Goal: Share content: Share content

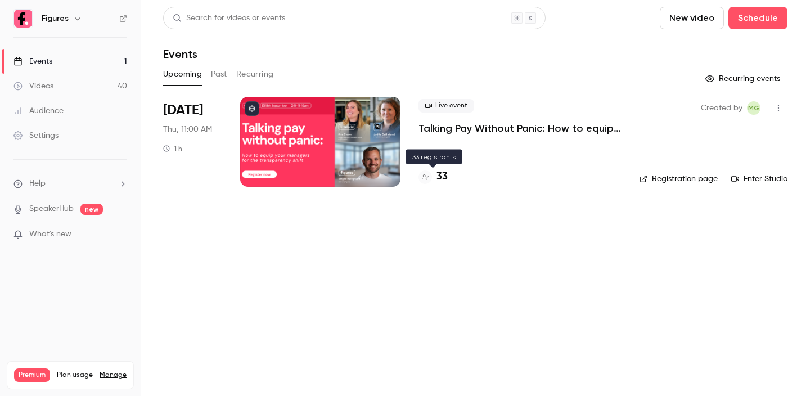
click at [442, 176] on h4 "33" at bounding box center [441, 176] width 11 height 15
click at [483, 132] on p "Talking Pay Without Panic: How to equip your managers for the transparency shift" at bounding box center [519, 127] width 203 height 13
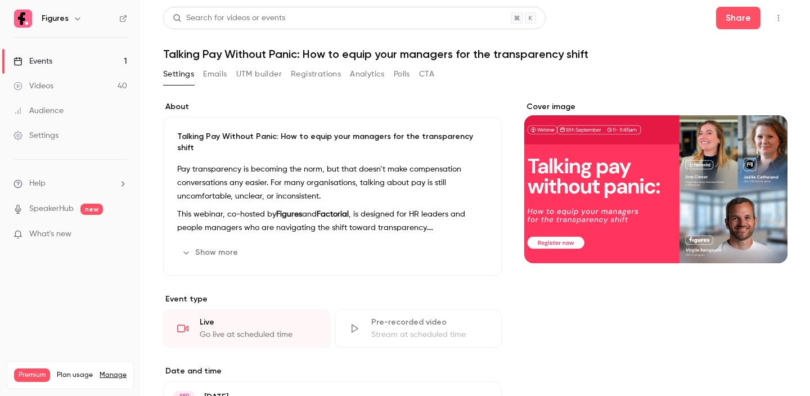
click at [300, 53] on h1 "Talking Pay Without Panic: How to equip your managers for the transparency shift" at bounding box center [475, 53] width 624 height 13
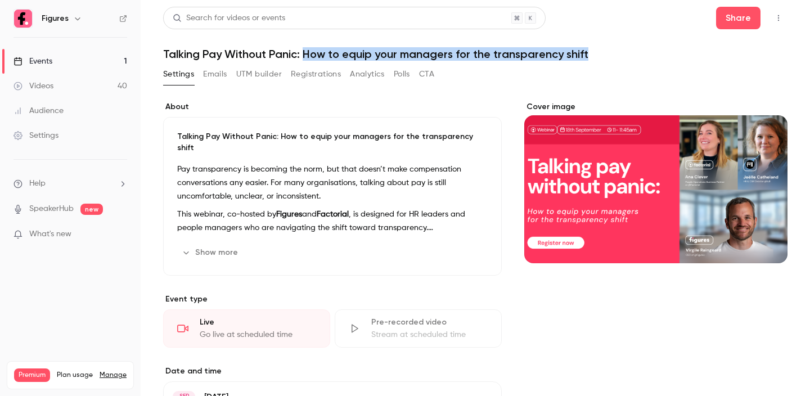
drag, startPoint x: 305, startPoint y: 53, endPoint x: 593, endPoint y: 50, distance: 288.5
click at [593, 50] on h1 "Talking Pay Without Panic: How to equip your managers for the transparency shift" at bounding box center [475, 53] width 624 height 13
copy h1 "How to equip your managers for the transparency shift"
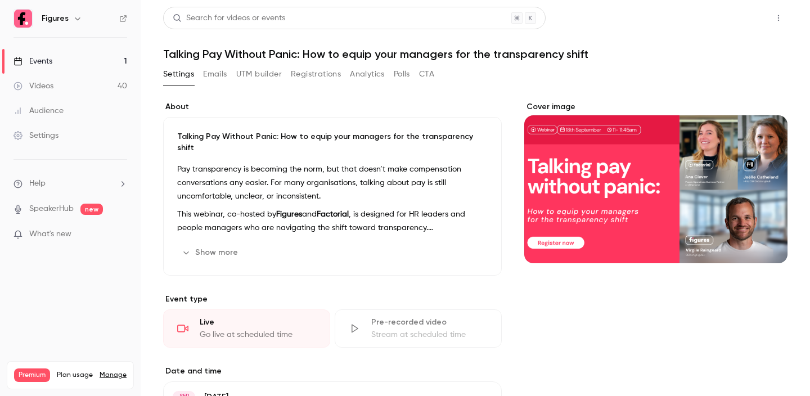
click at [732, 26] on button "Share" at bounding box center [738, 18] width 44 height 22
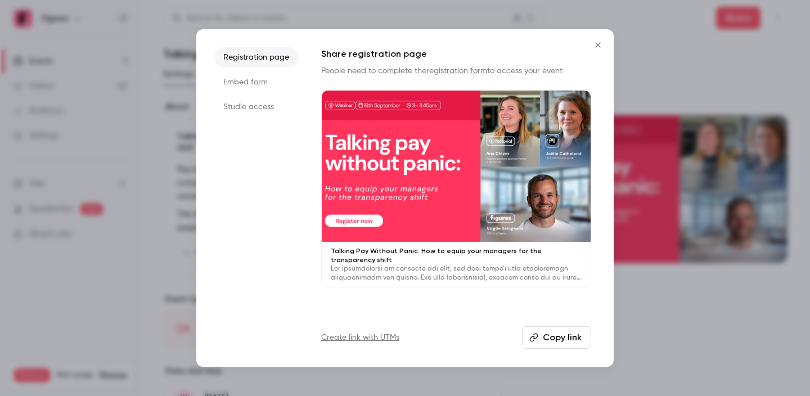
click at [560, 345] on button "Copy link" at bounding box center [556, 337] width 69 height 22
click at [662, 88] on div at bounding box center [405, 198] width 810 height 396
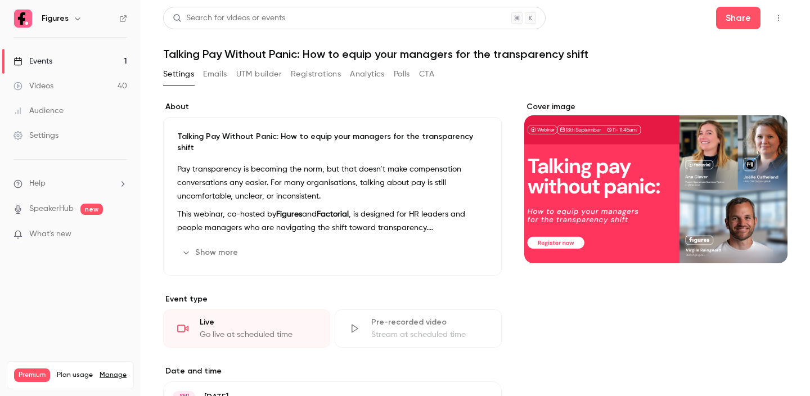
click at [378, 170] on p "Pay transparency is becoming the norm, but that doesn’t make compensation conve…" at bounding box center [332, 183] width 310 height 40
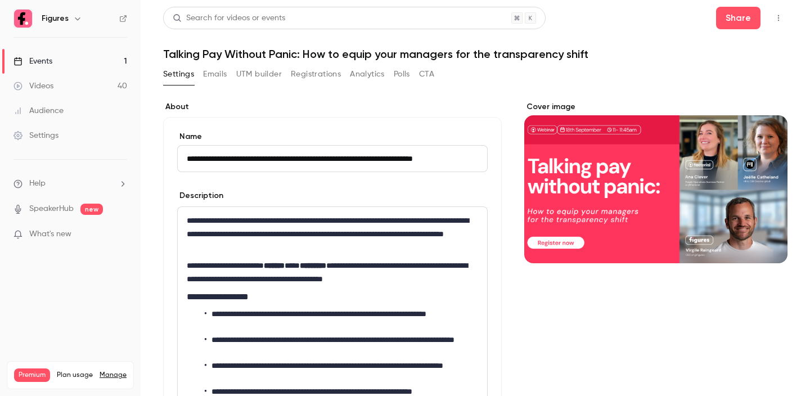
scroll to position [0, 3]
click at [323, 270] on p "**********" at bounding box center [332, 272] width 291 height 27
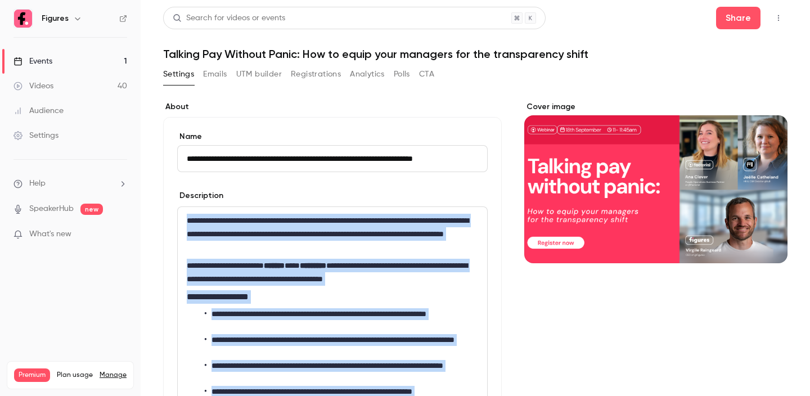
copy div "**********"
